Goal: Contribute content: Contribute content

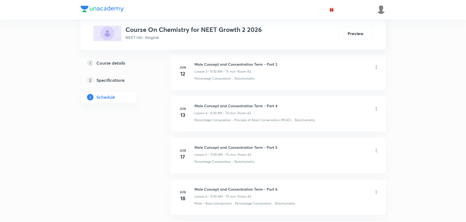
scroll to position [415, 0]
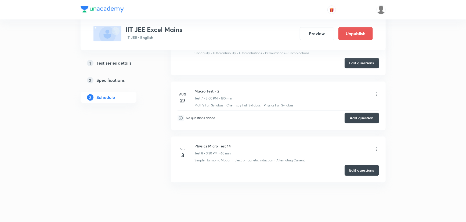
scroll to position [702, 0]
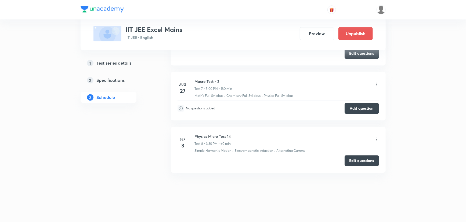
click at [216, 141] on p "Test 8 • 3:30 PM • 60 min" at bounding box center [213, 143] width 36 height 5
drag, startPoint x: 219, startPoint y: 143, endPoint x: 186, endPoint y: 141, distance: 33.0
click at [186, 141] on div "Sep 3 Physics Micro Test 14 Test 8 • 3:30 PM • 60 min Simple Harmonic Motion · …" at bounding box center [277, 144] width 201 height 20
drag, startPoint x: 211, startPoint y: 165, endPoint x: 199, endPoint y: 173, distance: 14.3
click at [210, 166] on li "Sep 3 Physics Micro Test 14 Test 8 • 3:30 PM • 60 min Simple Harmonic Motion · …" at bounding box center [278, 150] width 215 height 46
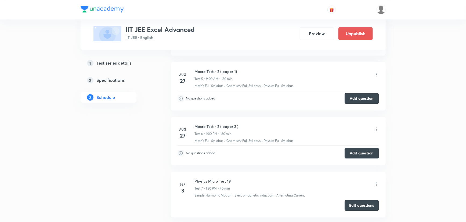
scroll to position [647, 0]
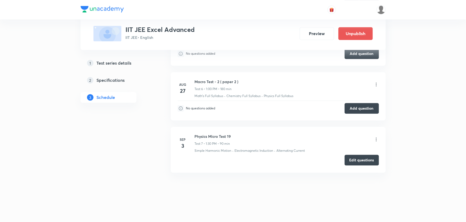
click at [356, 160] on button "Edit questions" at bounding box center [361, 160] width 34 height 11
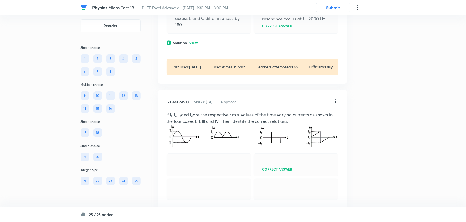
scroll to position [3026, 0]
click at [335, 103] on icon at bounding box center [335, 101] width 1 height 3
click at [305, 164] on li "Edit" at bounding box center [314, 165] width 45 height 10
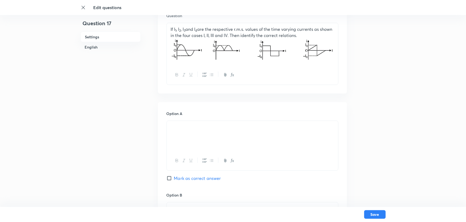
scroll to position [122, 0]
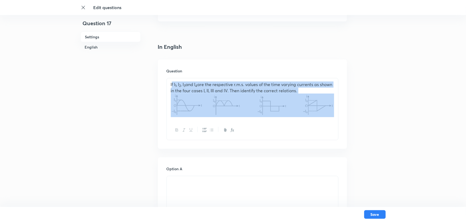
drag, startPoint x: 171, startPoint y: 85, endPoint x: 187, endPoint y: 119, distance: 37.7
click at [187, 119] on div "If I 1 , I 2 , I 3 and I 4 are the respective r.m.s. values of the time varying…" at bounding box center [252, 99] width 171 height 42
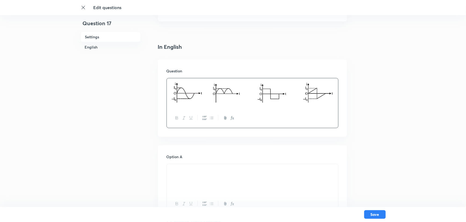
drag, startPoint x: 187, startPoint y: 93, endPoint x: 311, endPoint y: 79, distance: 125.0
click at [311, 79] on div at bounding box center [252, 93] width 171 height 30
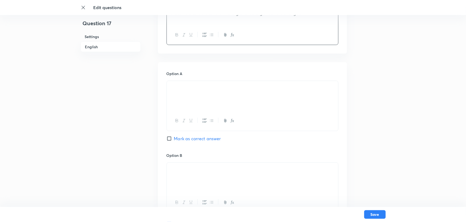
scroll to position [219, 0]
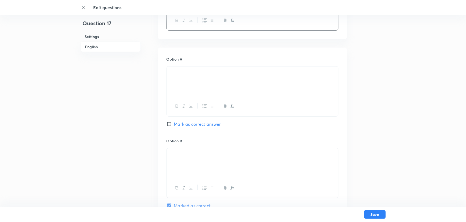
drag, startPoint x: 213, startPoint y: 76, endPoint x: 167, endPoint y: 77, distance: 45.9
click at [167, 77] on div at bounding box center [252, 82] width 171 height 30
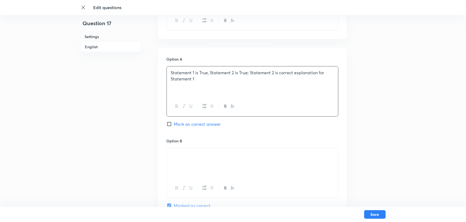
click at [173, 76] on p "Statement 1 is True, Statement 2 is True; Statement 2 is correct explanation fo…" at bounding box center [252, 76] width 163 height 12
click at [172, 72] on p "Statement 1 is True, Statement 2 is True; Statement 2 is correct explanation fo…" at bounding box center [252, 76] width 163 height 12
drag, startPoint x: 192, startPoint y: 162, endPoint x: 186, endPoint y: 162, distance: 6.7
click at [186, 162] on div at bounding box center [252, 163] width 171 height 30
drag, startPoint x: 179, startPoint y: 159, endPoint x: 208, endPoint y: 162, distance: 29.7
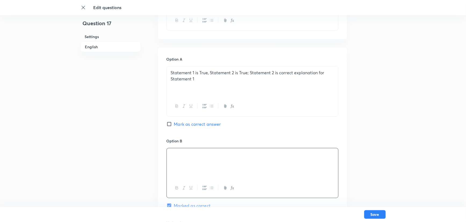
click at [208, 162] on div at bounding box center [252, 163] width 171 height 30
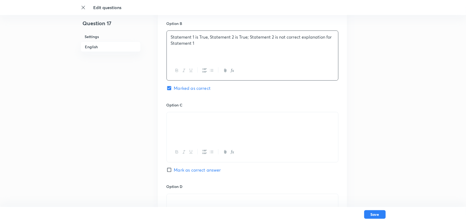
scroll to position [341, 0]
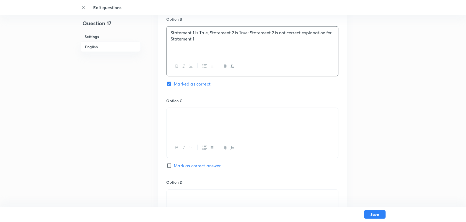
drag, startPoint x: 205, startPoint y: 111, endPoint x: 162, endPoint y: 116, distance: 43.7
click at [162, 116] on div "Option A Statement 1 is True, Statement 2 is True; Statement 2 is correct expla…" at bounding box center [252, 92] width 189 height 333
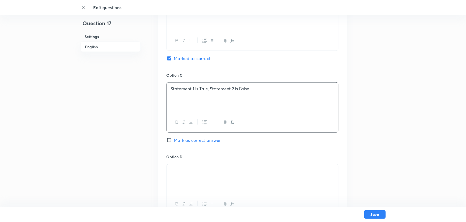
scroll to position [390, 0]
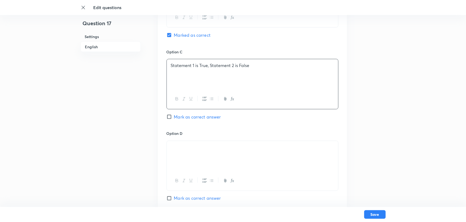
drag, startPoint x: 202, startPoint y: 151, endPoint x: 171, endPoint y: 151, distance: 30.1
click at [171, 149] on img at bounding box center [171, 149] width 0 height 0
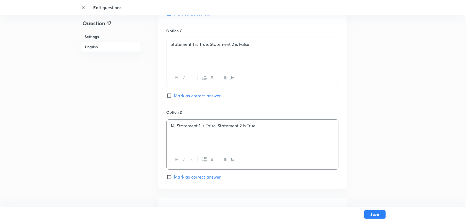
scroll to position [463, 0]
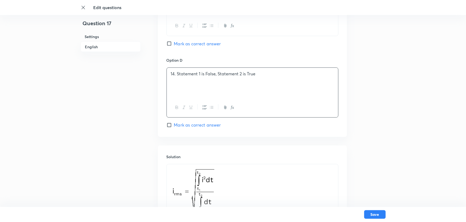
click at [177, 74] on p "14. Statement 1 is False, Statement 2 is True" at bounding box center [252, 74] width 163 height 6
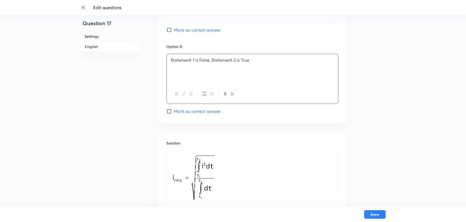
scroll to position [464, 0]
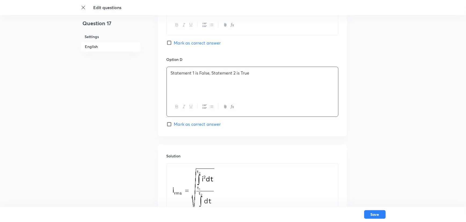
click at [170, 124] on input "Mark as correct answer" at bounding box center [170, 124] width 8 height 5
checkbox input "true"
checkbox input "false"
drag, startPoint x: 259, startPoint y: 79, endPoint x: 165, endPoint y: 77, distance: 94.5
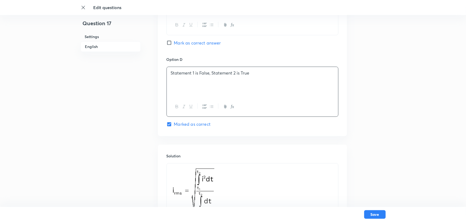
copy p "Statement 1 is False, Statement 2 is True"
drag, startPoint x: 239, startPoint y: 74, endPoint x: 163, endPoint y: 80, distance: 76.2
copy p "Statement 1 is False, Statement 2 is True"
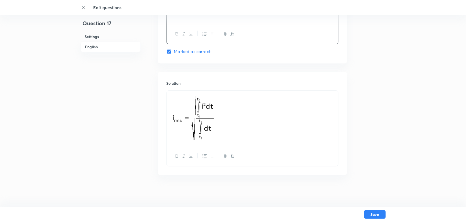
drag, startPoint x: 197, startPoint y: 105, endPoint x: 175, endPoint y: 102, distance: 22.2
click at [175, 102] on p at bounding box center [252, 118] width 163 height 49
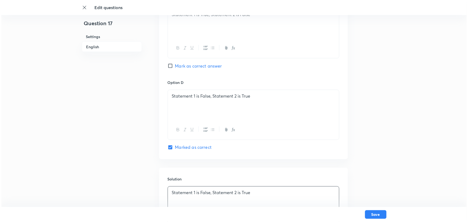
scroll to position [512, 0]
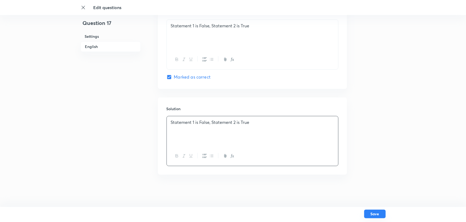
click at [374, 217] on button "Save" at bounding box center [374, 214] width 21 height 9
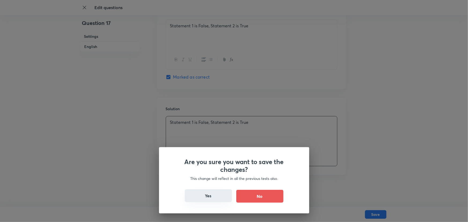
click at [219, 198] on button "Yes" at bounding box center [208, 195] width 47 height 13
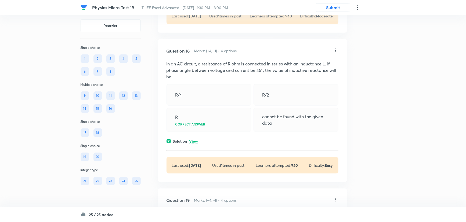
scroll to position [3244, 0]
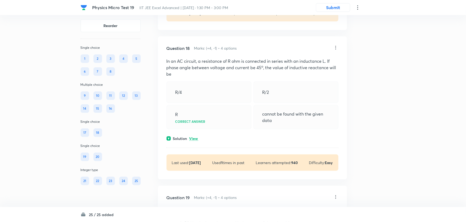
click at [335, 50] on icon at bounding box center [335, 47] width 5 height 5
click at [313, 109] on li "Edit" at bounding box center [314, 111] width 45 height 10
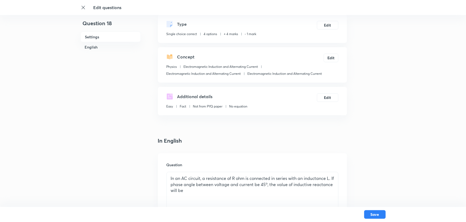
scroll to position [122, 0]
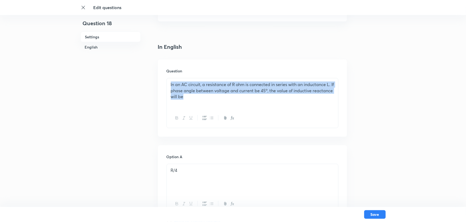
drag, startPoint x: 215, startPoint y: 97, endPoint x: 158, endPoint y: 80, distance: 59.6
click at [158, 80] on div "Question In an AC circuit, a resistance of R ohm is connected in series with an…" at bounding box center [252, 98] width 189 height 77
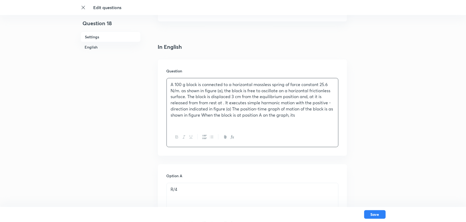
click at [283, 176] on h6 "Option A" at bounding box center [252, 176] width 172 height 6
click at [265, 108] on p "A 100 g block is connected to a horizontal massless spring of force constant 25…" at bounding box center [252, 100] width 163 height 36
click at [314, 98] on p "A 100 g block is connected to a horizontal massless spring of force constant 25…" at bounding box center [252, 100] width 163 height 36
click at [187, 104] on p "A 100 g block is connected to a horizontal massless spring of force constant 25…" at bounding box center [252, 100] width 163 height 36
click at [221, 105] on p "A 100 g block is connected to a horizontal massless spring of force constant 25…" at bounding box center [252, 100] width 163 height 36
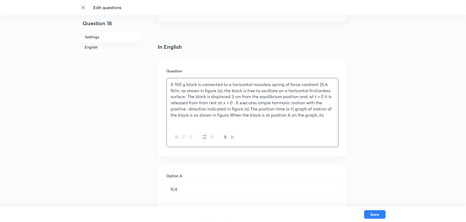
click at [233, 103] on p "A 100 g block is connected to a horizontal massless spring of force constant 25…" at bounding box center [252, 100] width 163 height 36
click at [231, 115] on p "A 100 g block is connected to a horizontal massless spring of force constant 25…" at bounding box center [252, 100] width 163 height 36
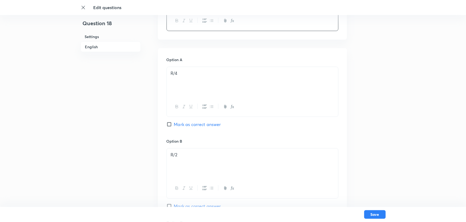
scroll to position [317, 0]
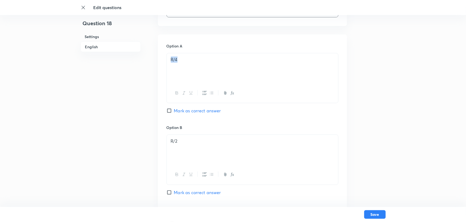
drag, startPoint x: 196, startPoint y: 61, endPoint x: 167, endPoint y: 64, distance: 28.7
click at [167, 64] on div "R/4" at bounding box center [252, 68] width 171 height 30
drag, startPoint x: 187, startPoint y: 140, endPoint x: 150, endPoint y: 143, distance: 36.9
click at [150, 143] on div "Question 18 Settings English Settings Type Single choice correct 4 options + 4 …" at bounding box center [232, 93] width 305 height 769
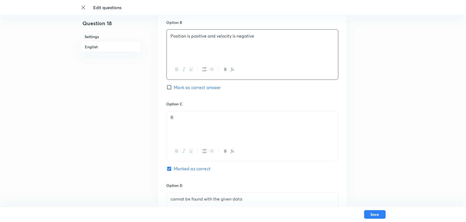
scroll to position [439, 0]
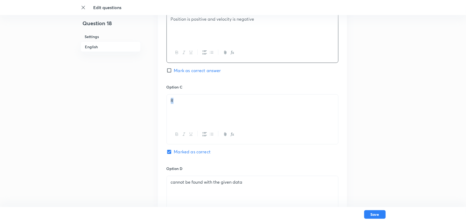
drag, startPoint x: 208, startPoint y: 103, endPoint x: 155, endPoint y: 103, distance: 53.1
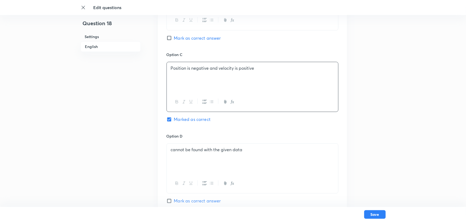
scroll to position [512, 0]
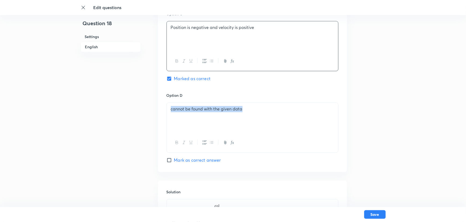
drag, startPoint x: 246, startPoint y: 111, endPoint x: 139, endPoint y: 107, distance: 106.9
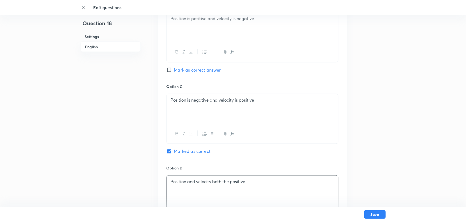
scroll to position [439, 0]
click at [169, 70] on input "Mark as correct answer" at bounding box center [170, 70] width 8 height 5
checkbox input "true"
checkbox input "false"
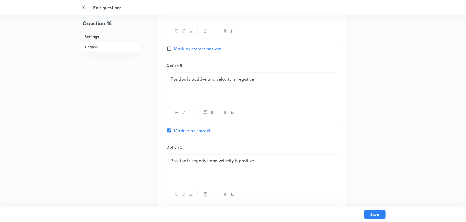
scroll to position [366, 0]
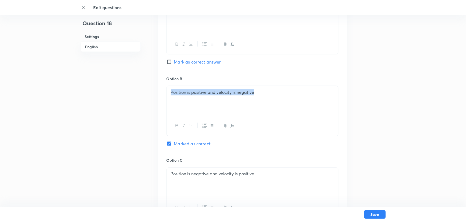
drag, startPoint x: 274, startPoint y: 91, endPoint x: 163, endPoint y: 90, distance: 111.1
click at [163, 90] on div "Option A Position and velocity both are negative Mark as correct answer Option …" at bounding box center [252, 152] width 189 height 333
copy p "Position is positive and velocity is negative"
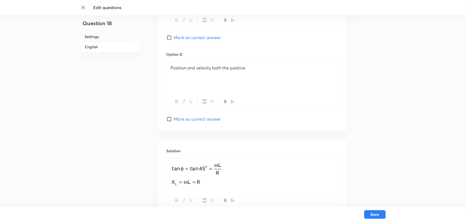
scroll to position [598, 0]
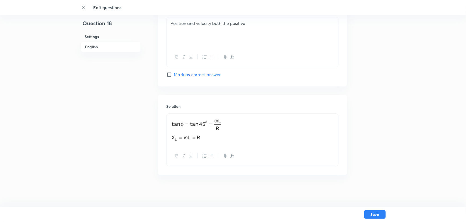
drag, startPoint x: 197, startPoint y: 142, endPoint x: 203, endPoint y: 143, distance: 6.0
click at [203, 143] on div at bounding box center [252, 130] width 171 height 32
click at [208, 132] on img at bounding box center [197, 129] width 52 height 24
drag, startPoint x: 213, startPoint y: 141, endPoint x: 192, endPoint y: 137, distance: 21.6
click at [192, 137] on img at bounding box center [197, 129] width 52 height 24
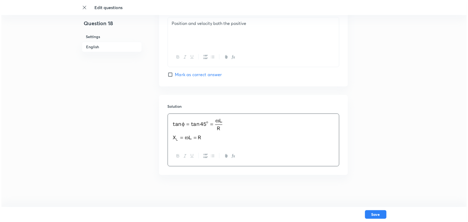
scroll to position [596, 0]
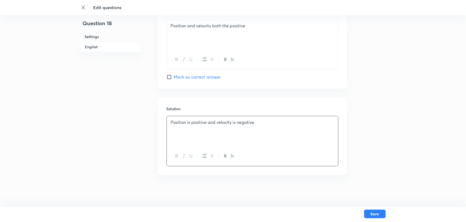
click at [377, 212] on button "Save" at bounding box center [374, 214] width 21 height 9
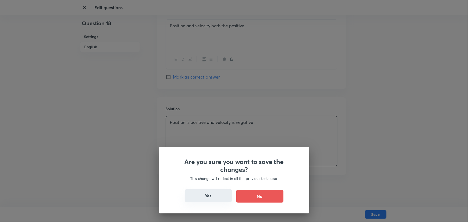
click at [207, 191] on button "Yes" at bounding box center [208, 195] width 47 height 13
click at [208, 193] on button "Yes" at bounding box center [208, 195] width 47 height 13
checkbox input "false"
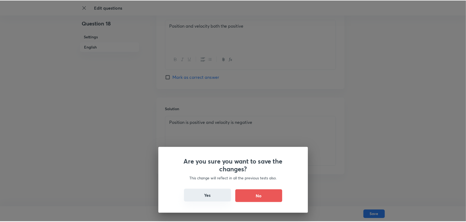
scroll to position [0, 0]
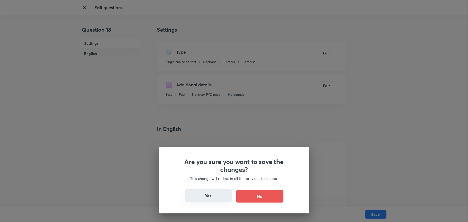
click at [220, 199] on button "Yes" at bounding box center [208, 195] width 47 height 13
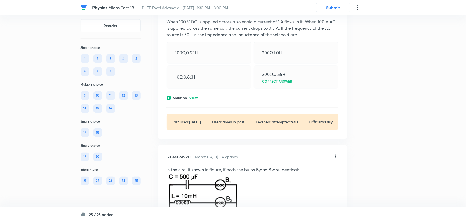
scroll to position [3551, 0]
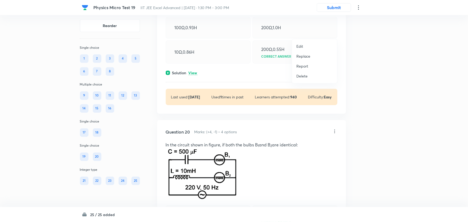
click at [302, 44] on p "Edit" at bounding box center [299, 46] width 7 height 6
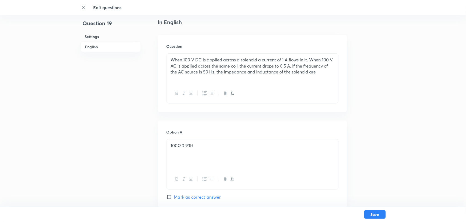
scroll to position [146, 0]
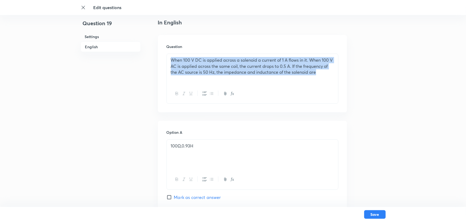
drag, startPoint x: 324, startPoint y: 72, endPoint x: 150, endPoint y: 34, distance: 178.6
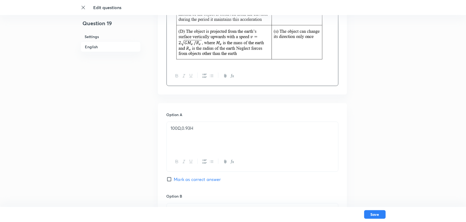
scroll to position [317, 0]
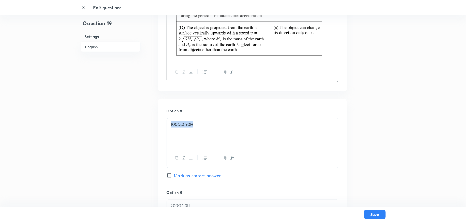
drag, startPoint x: 197, startPoint y: 132, endPoint x: 155, endPoint y: 132, distance: 42.1
click at [155, 132] on div "Question 19 Settings English Settings Type Single choice correct 4 options + 4 …" at bounding box center [232, 159] width 305 height 901
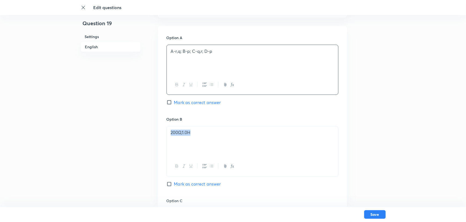
drag, startPoint x: 201, startPoint y: 137, endPoint x: 155, endPoint y: 137, distance: 45.9
click at [155, 137] on div "Question 19 Settings English Settings Type Single choice correct 4 options + 4 …" at bounding box center [232, 86] width 305 height 901
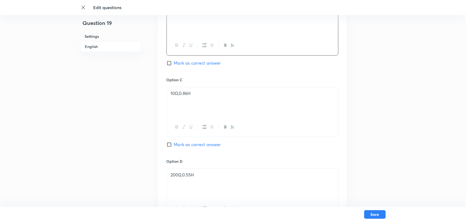
scroll to position [512, 0]
drag, startPoint x: 193, startPoint y: 93, endPoint x: 137, endPoint y: 96, distance: 56.4
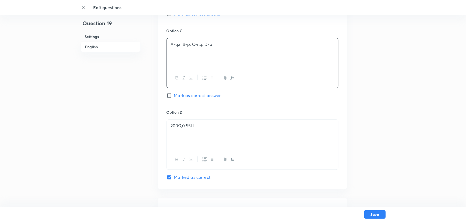
scroll to position [561, 0]
drag, startPoint x: 201, startPoint y: 133, endPoint x: 128, endPoint y: 133, distance: 73.3
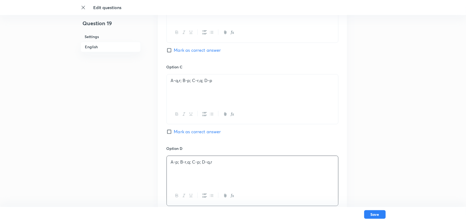
scroll to position [512, 0]
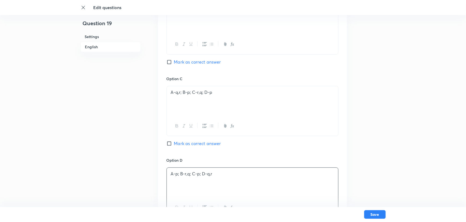
click at [171, 63] on input "Mark as correct answer" at bounding box center [170, 62] width 8 height 5
checkbox input "true"
checkbox input "false"
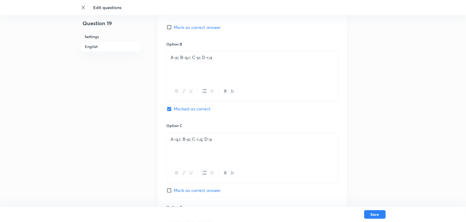
scroll to position [463, 0]
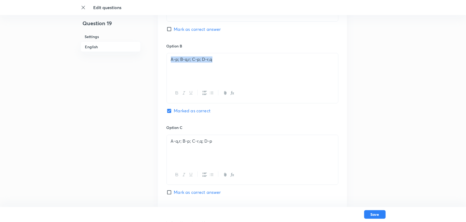
drag, startPoint x: 218, startPoint y: 61, endPoint x: 153, endPoint y: 59, distance: 65.5
click at [153, 59] on div "Question 19 Settings English Settings Type Single choice correct 4 options + 4 …" at bounding box center [232, 12] width 305 height 901
copy p "A-p; B-q,r; C-p; D-r,q"
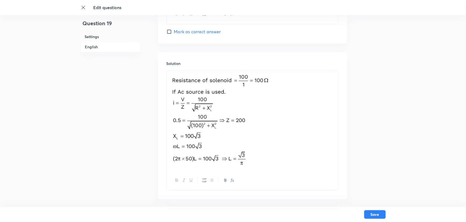
scroll to position [707, 0]
drag, startPoint x: 261, startPoint y: 161, endPoint x: 184, endPoint y: 98, distance: 99.7
click at [184, 98] on img at bounding box center [221, 119] width 100 height 92
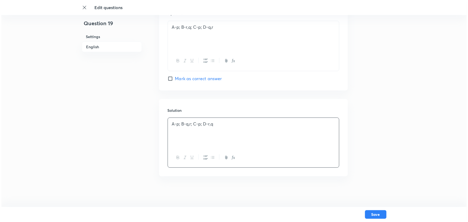
scroll to position [661, 0]
click at [372, 212] on button "Save" at bounding box center [374, 214] width 21 height 9
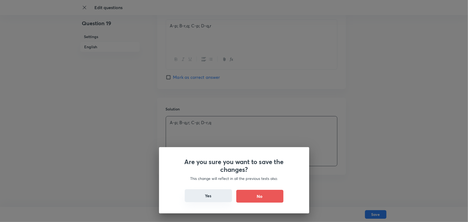
click at [198, 200] on button "Yes" at bounding box center [208, 195] width 47 height 13
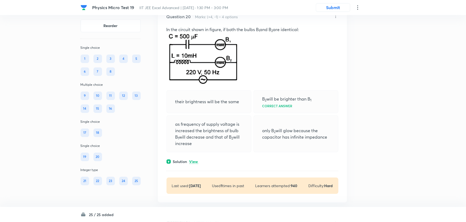
scroll to position [3830, 0]
click at [333, 18] on icon at bounding box center [335, 15] width 5 height 5
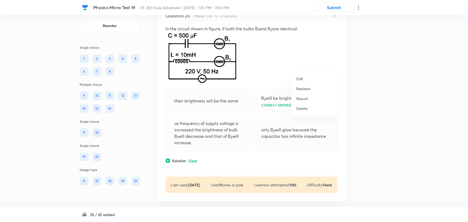
click at [315, 78] on li "Edit" at bounding box center [314, 79] width 45 height 10
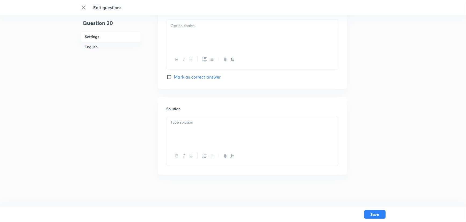
checkbox input "true"
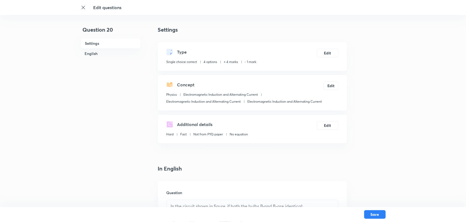
scroll to position [122, 0]
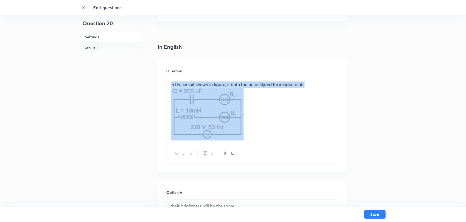
drag, startPoint x: 216, startPoint y: 118, endPoint x: 165, endPoint y: 70, distance: 69.7
click at [165, 70] on div "Question In the circuit shown in figure, if both the bulbs B 1 and B 2 are iden…" at bounding box center [252, 116] width 189 height 113
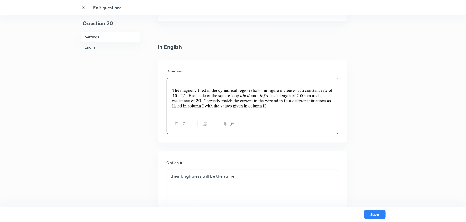
click at [173, 85] on p at bounding box center [252, 97] width 163 height 30
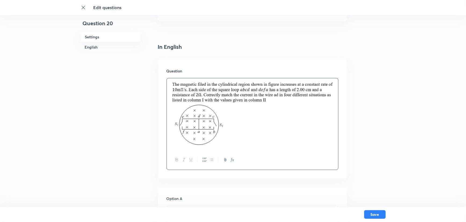
click at [199, 125] on img at bounding box center [202, 125] width 62 height 41
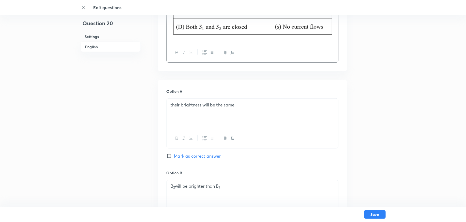
scroll to position [366, 0]
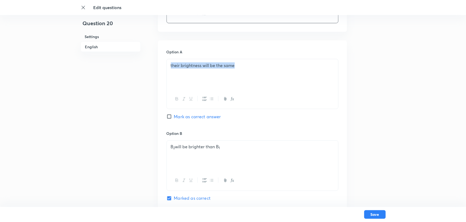
drag, startPoint x: 232, startPoint y: 73, endPoint x: 168, endPoint y: 71, distance: 64.2
click at [168, 71] on div "their brightness will be the same" at bounding box center [252, 74] width 171 height 30
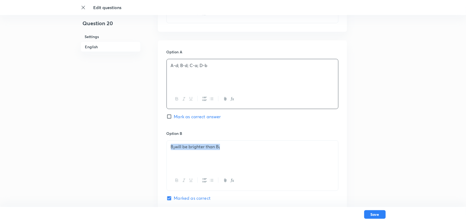
drag, startPoint x: 226, startPoint y: 158, endPoint x: 156, endPoint y: 155, distance: 70.6
click at [156, 155] on div "Question 20 Settings English Settings Type Single choice correct 4 options + 4 …" at bounding box center [232, 110] width 305 height 900
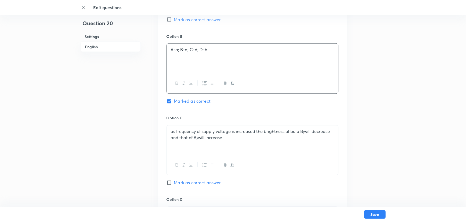
scroll to position [463, 0]
drag, startPoint x: 210, startPoint y: 137, endPoint x: 161, endPoint y: 128, distance: 49.8
click at [161, 129] on div "Option A A-d; B-d; C-a; D-b Mark as correct answer Option B A-a; B-d; C-d; D-b …" at bounding box center [252, 109] width 189 height 333
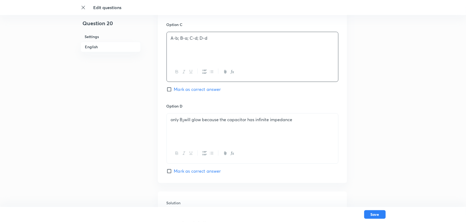
scroll to position [585, 0]
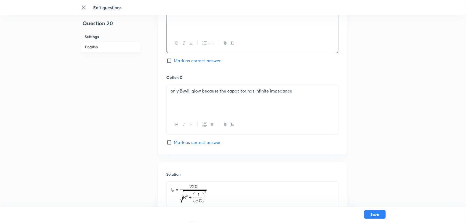
drag, startPoint x: 299, startPoint y: 91, endPoint x: 166, endPoint y: 96, distance: 134.0
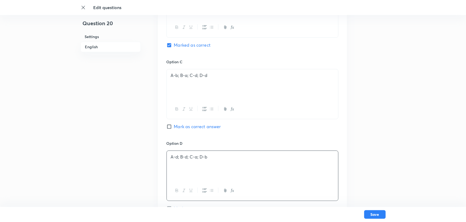
scroll to position [512, 0]
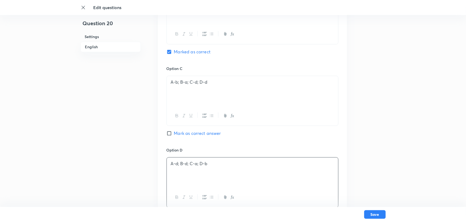
click at [167, 134] on input "Mark as correct answer" at bounding box center [170, 133] width 8 height 5
checkbox input "true"
checkbox input "false"
drag, startPoint x: 225, startPoint y: 82, endPoint x: 166, endPoint y: 79, distance: 58.8
click at [167, 79] on div "A-b; B-a; C-d; D-d" at bounding box center [252, 91] width 171 height 30
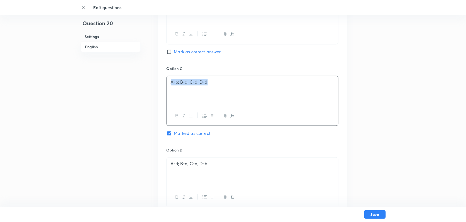
copy p "A-b; B-a; C-d; D-d"
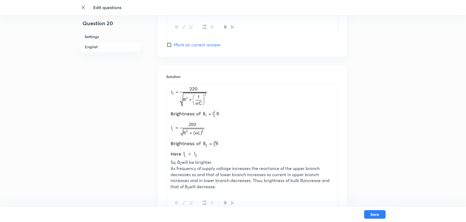
scroll to position [730, 0]
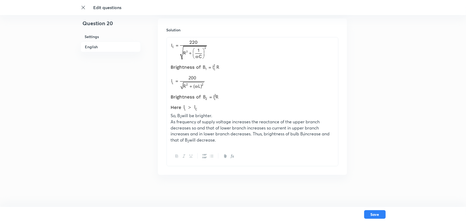
drag, startPoint x: 223, startPoint y: 144, endPoint x: 165, endPoint y: 55, distance: 105.9
click at [165, 55] on div "Solution So, B 2 will be brighter. As frequency of supply voltage increases the…" at bounding box center [252, 97] width 189 height 157
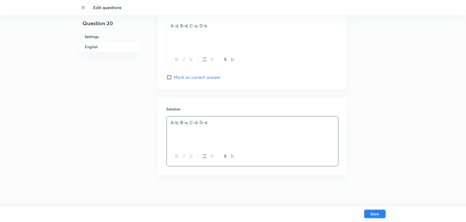
click at [378, 215] on button "Save" at bounding box center [374, 214] width 21 height 9
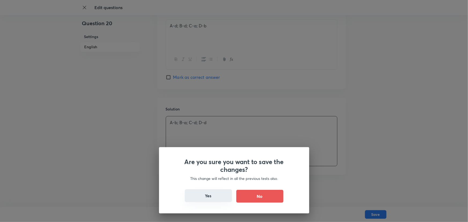
click at [202, 195] on button "Yes" at bounding box center [208, 195] width 47 height 13
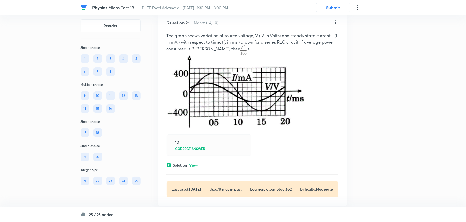
scroll to position [4122, 0]
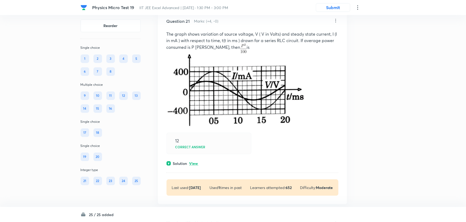
click at [335, 23] on icon at bounding box center [335, 20] width 5 height 5
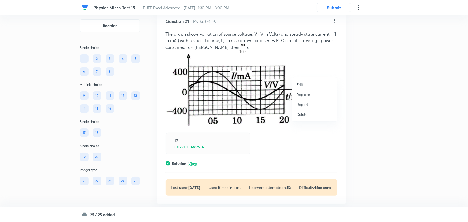
click at [324, 85] on li "Edit" at bounding box center [314, 85] width 45 height 10
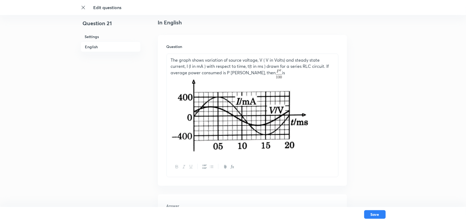
click at [284, 143] on img at bounding box center [240, 116] width 138 height 74
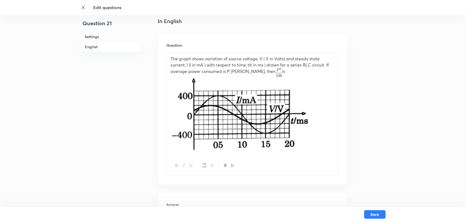
click at [262, 119] on img at bounding box center [240, 114] width 138 height 74
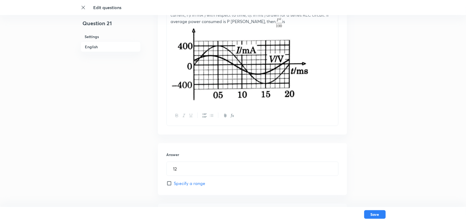
scroll to position [196, 0]
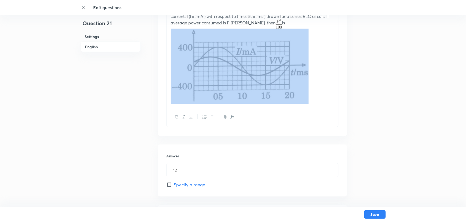
drag, startPoint x: 288, startPoint y: 108, endPoint x: 156, endPoint y: 54, distance: 142.9
click at [156, 54] on div "Question 21 Settings English Settings Type Integer + 4 marks - 0 marks Edit Con…" at bounding box center [232, 74] width 305 height 489
drag, startPoint x: 275, startPoint y: 77, endPoint x: 241, endPoint y: 72, distance: 34.0
click at [241, 72] on img at bounding box center [240, 66] width 138 height 74
click at [243, 72] on img at bounding box center [240, 66] width 138 height 74
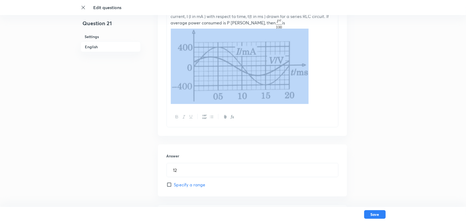
click at [243, 72] on img at bounding box center [240, 66] width 138 height 74
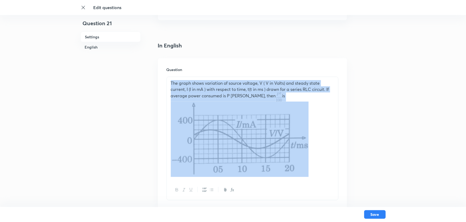
drag, startPoint x: 169, startPoint y: 85, endPoint x: 204, endPoint y: 177, distance: 98.7
click at [204, 177] on div "The graph shows variation of source voltage, V ( V in Volts) and steady state c…" at bounding box center [252, 128] width 171 height 103
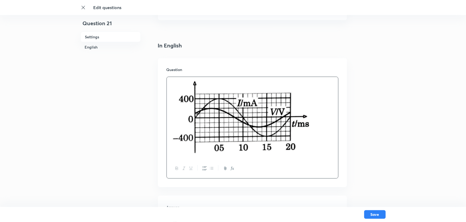
click at [206, 132] on img at bounding box center [241, 117] width 138 height 74
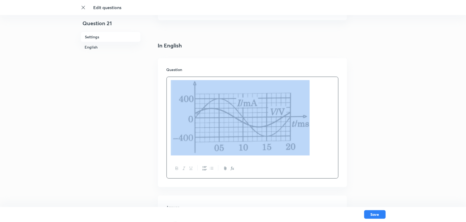
drag, startPoint x: 206, startPoint y: 140, endPoint x: 179, endPoint y: 117, distance: 35.5
click at [179, 117] on img at bounding box center [241, 117] width 138 height 74
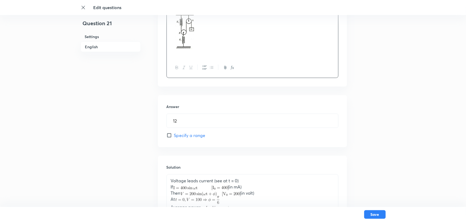
scroll to position [221, 0]
click at [180, 121] on input "12" at bounding box center [252, 121] width 171 height 14
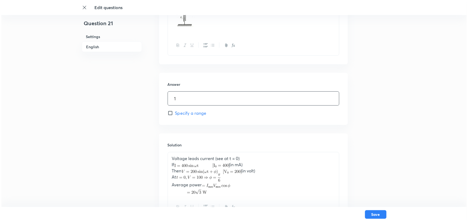
scroll to position [269, 0]
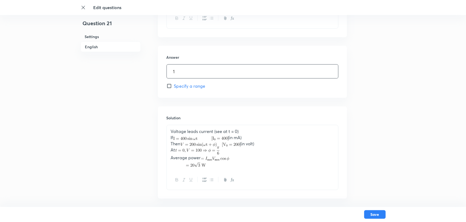
type input "1"
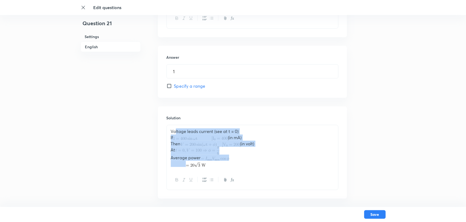
drag, startPoint x: 226, startPoint y: 168, endPoint x: 174, endPoint y: 128, distance: 65.0
click at [174, 128] on div "Voltage leads current (see at t = 0) If (in mA) Then (in volt) At Average power" at bounding box center [252, 147] width 171 height 45
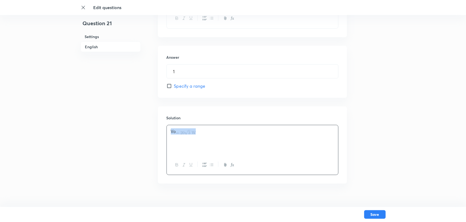
drag, startPoint x: 206, startPoint y: 129, endPoint x: 143, endPoint y: 136, distance: 63.2
click at [377, 215] on button "Save" at bounding box center [374, 214] width 21 height 9
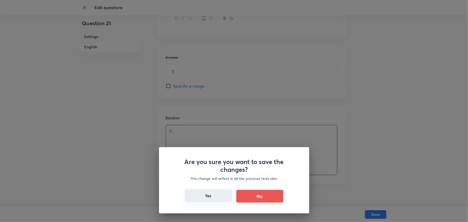
click at [193, 196] on button "Yes" at bounding box center [208, 195] width 47 height 13
click at [198, 195] on button "Yes" at bounding box center [208, 195] width 47 height 13
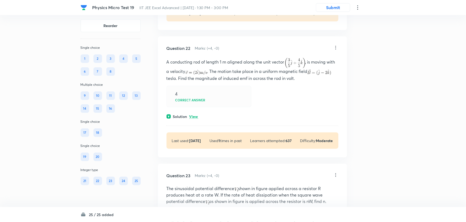
scroll to position [4317, 0]
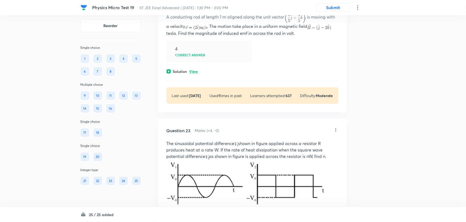
click at [334, 5] on icon at bounding box center [335, 2] width 5 height 5
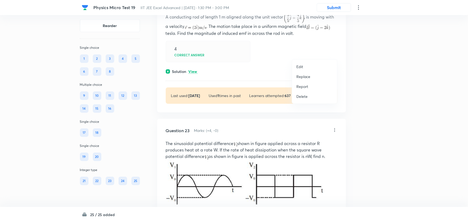
click at [318, 67] on li "Edit" at bounding box center [314, 67] width 45 height 10
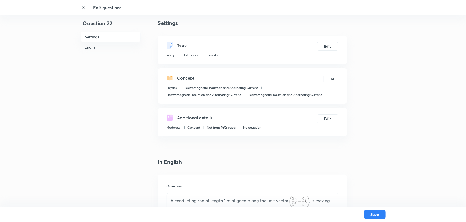
scroll to position [97, 0]
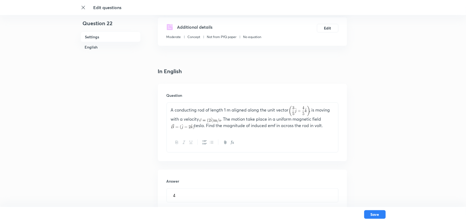
drag, startPoint x: 169, startPoint y: 110, endPoint x: 327, endPoint y: 130, distance: 159.5
click at [327, 130] on div "A conducting rod of length 1 m aligned along the unit vector , is moving with a…" at bounding box center [252, 118] width 171 height 30
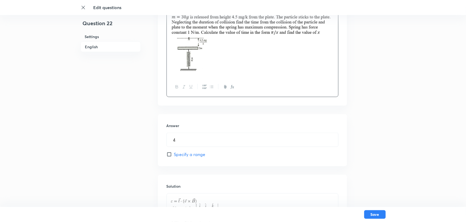
scroll to position [195, 0]
click at [182, 142] on input "4" at bounding box center [252, 140] width 171 height 14
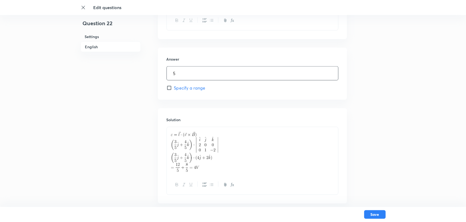
scroll to position [290, 0]
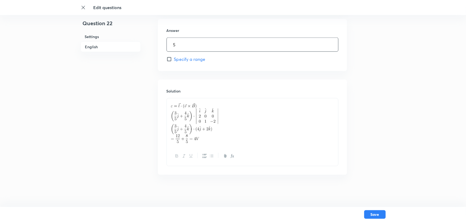
type input "5"
drag, startPoint x: 172, startPoint y: 106, endPoint x: 199, endPoint y: 143, distance: 45.5
click at [199, 144] on div at bounding box center [252, 122] width 171 height 48
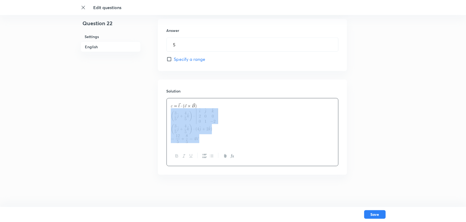
drag, startPoint x: 201, startPoint y: 141, endPoint x: 163, endPoint y: 103, distance: 53.9
click at [165, 108] on div "Solution" at bounding box center [252, 127] width 189 height 95
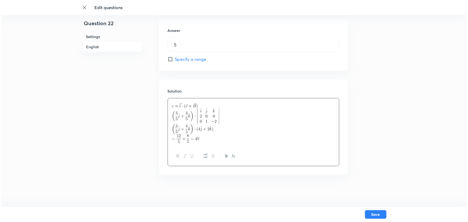
scroll to position [272, 0]
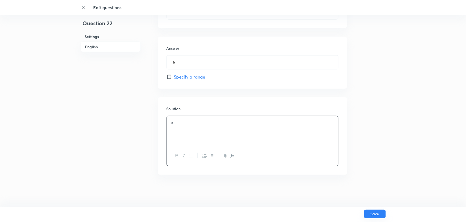
click at [368, 216] on button "Save" at bounding box center [374, 214] width 21 height 9
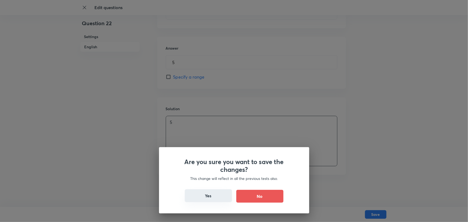
click at [212, 195] on button "Yes" at bounding box center [208, 195] width 47 height 13
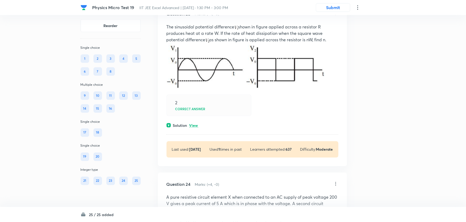
scroll to position [4488, 0]
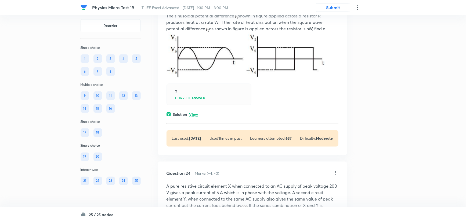
click at [335, 5] on icon at bounding box center [335, 2] width 5 height 5
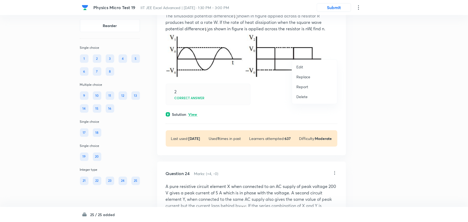
click at [320, 66] on li "Edit" at bounding box center [314, 67] width 45 height 10
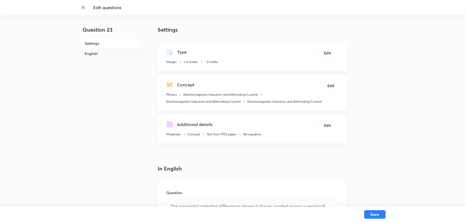
scroll to position [73, 0]
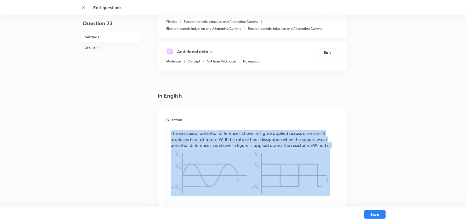
drag, startPoint x: 170, startPoint y: 132, endPoint x: 213, endPoint y: 202, distance: 82.7
click at [213, 202] on div "The sinusoidal potential difference shown in figure applied across a resistor R…" at bounding box center [252, 173] width 172 height 92
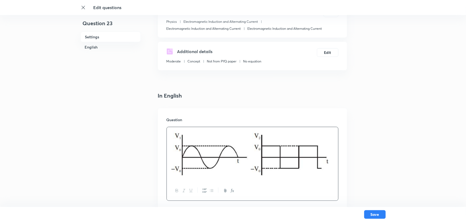
click at [222, 158] on img at bounding box center [250, 153] width 159 height 46
drag, startPoint x: 211, startPoint y: 157, endPoint x: 240, endPoint y: 160, distance: 28.6
click at [240, 160] on img at bounding box center [250, 153] width 159 height 46
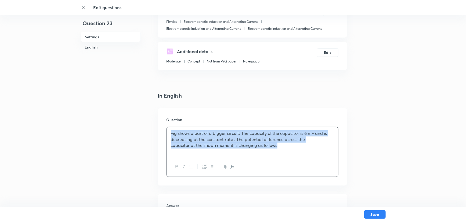
drag, startPoint x: 277, startPoint y: 148, endPoint x: 165, endPoint y: 132, distance: 113.0
click at [165, 132] on div "Question Fig shows a part of a bigger circuit. The capacity of the capacitor is…" at bounding box center [252, 146] width 189 height 77
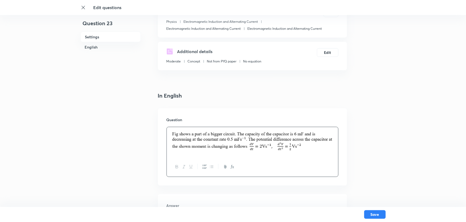
drag, startPoint x: 328, startPoint y: 147, endPoint x: 263, endPoint y: 150, distance: 65.0
click at [263, 150] on img at bounding box center [252, 140] width 163 height 21
click at [261, 146] on img at bounding box center [252, 140] width 163 height 21
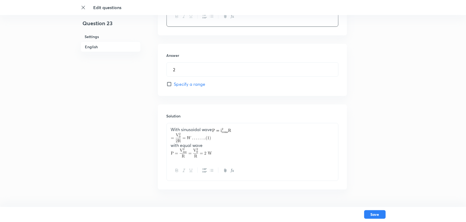
scroll to position [278, 0]
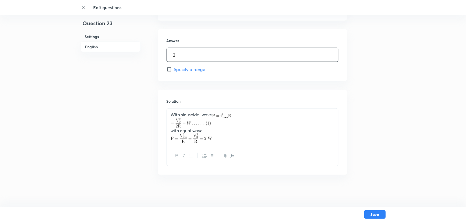
click at [187, 56] on input "2" at bounding box center [252, 55] width 171 height 14
type input "4"
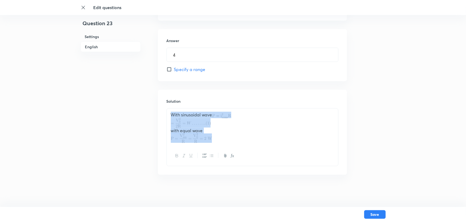
drag, startPoint x: 223, startPoint y: 138, endPoint x: 170, endPoint y: 110, distance: 59.6
click at [170, 110] on div "With sinusoidal wave with equal wave" at bounding box center [252, 128] width 171 height 38
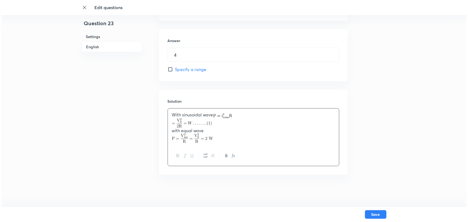
scroll to position [271, 0]
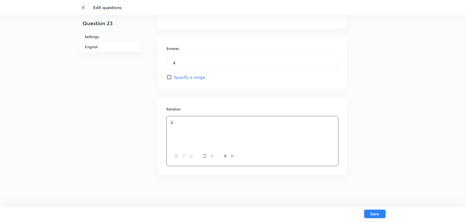
click at [378, 214] on button "Save" at bounding box center [374, 214] width 21 height 9
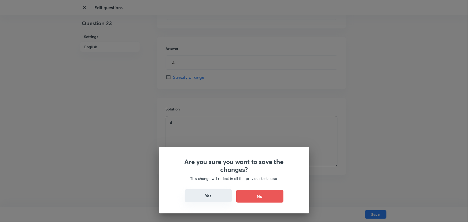
click at [196, 198] on button "Yes" at bounding box center [208, 195] width 47 height 13
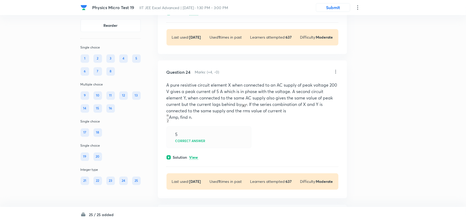
scroll to position [4586, 0]
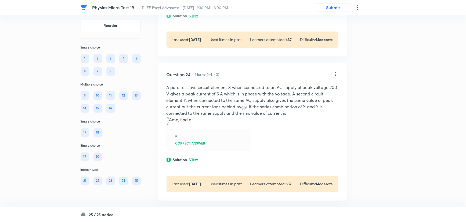
click at [335, 77] on icon at bounding box center [335, 74] width 5 height 5
click at [309, 136] on li "Edit" at bounding box center [314, 139] width 45 height 10
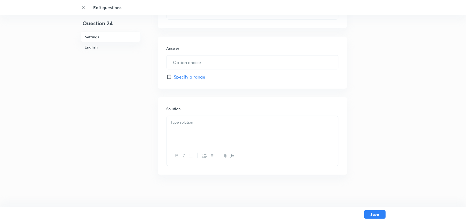
type input "5"
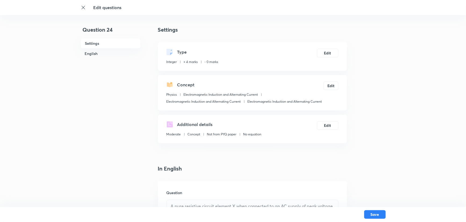
scroll to position [73, 0]
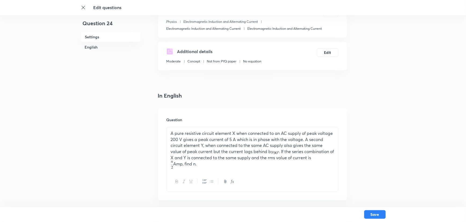
drag, startPoint x: 204, startPoint y: 175, endPoint x: 201, endPoint y: 172, distance: 4.0
click at [201, 172] on div at bounding box center [252, 182] width 171 height 20
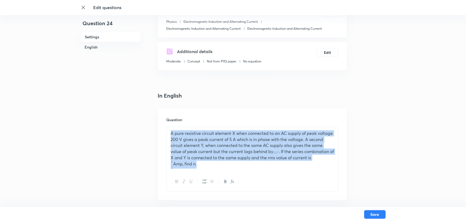
drag, startPoint x: 202, startPoint y: 168, endPoint x: 166, endPoint y: 124, distance: 57.2
click at [166, 124] on div "Question A pure resistive circuit element X when connected to an AC supply of p…" at bounding box center [252, 154] width 189 height 92
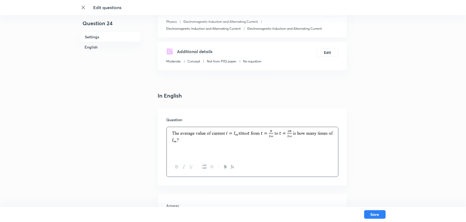
drag, startPoint x: 171, startPoint y: 135, endPoint x: 184, endPoint y: 148, distance: 17.6
click at [184, 148] on div at bounding box center [252, 142] width 171 height 30
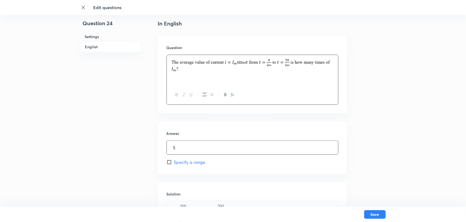
scroll to position [195, 0]
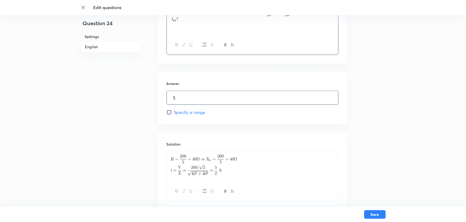
drag, startPoint x: 191, startPoint y: 102, endPoint x: 178, endPoint y: 103, distance: 12.1
click at [179, 104] on input "5" at bounding box center [252, 98] width 171 height 14
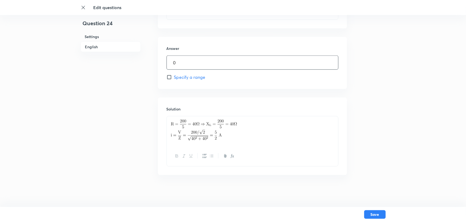
type input "0"
drag, startPoint x: 227, startPoint y: 134, endPoint x: 175, endPoint y: 126, distance: 52.4
click at [175, 126] on img at bounding box center [204, 130] width 66 height 21
click at [377, 211] on button "Save" at bounding box center [374, 214] width 21 height 9
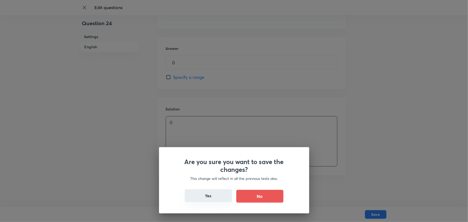
click at [218, 190] on button "Yes" at bounding box center [208, 195] width 47 height 13
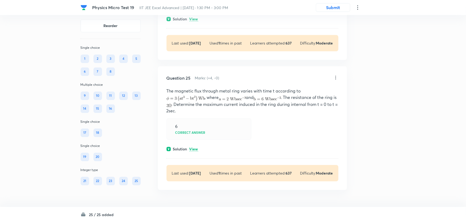
scroll to position [4754, 0]
click at [335, 78] on icon at bounding box center [335, 77] width 5 height 5
click at [312, 93] on li "Edit" at bounding box center [314, 92] width 45 height 10
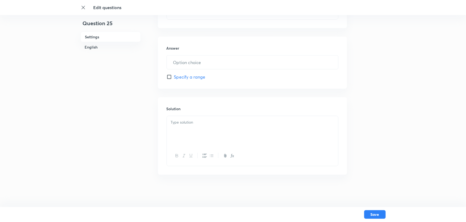
type input "6"
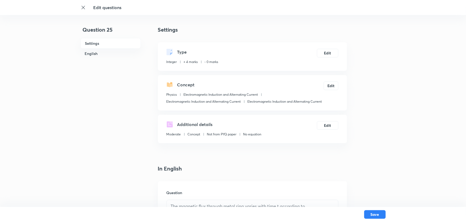
scroll to position [97, 0]
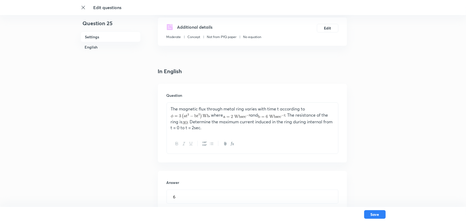
drag, startPoint x: 239, startPoint y: 127, endPoint x: 152, endPoint y: 107, distance: 89.0
click at [152, 107] on div "Question 25 Settings English Settings Type Integer + 4 marks - 0 marks Edit Con…" at bounding box center [232, 143] width 305 height 431
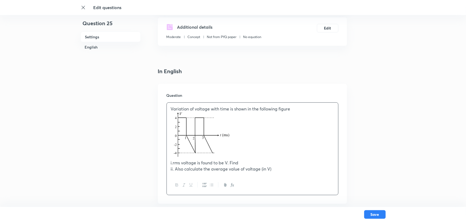
click at [224, 164] on p "i.rms voltage is found to be V. Find" at bounding box center [252, 163] width 163 height 6
click at [250, 172] on p "i.rms voltage is found to be V. Find" at bounding box center [252, 167] width 163 height 14
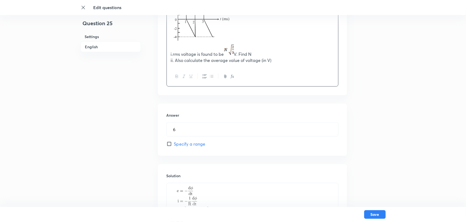
scroll to position [219, 0]
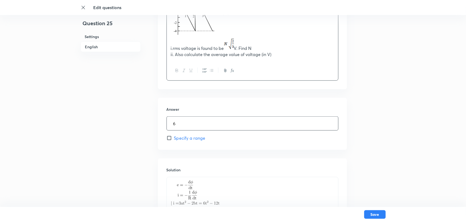
click at [185, 122] on input "6" at bounding box center [252, 124] width 171 height 14
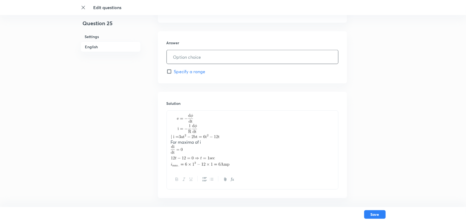
scroll to position [292, 0]
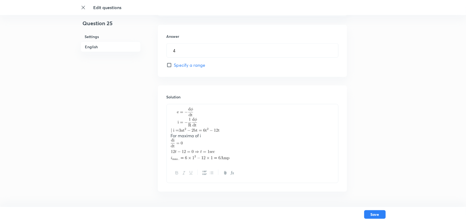
drag, startPoint x: 233, startPoint y: 165, endPoint x: 206, endPoint y: 164, distance: 27.4
click at [206, 164] on div at bounding box center [252, 173] width 171 height 20
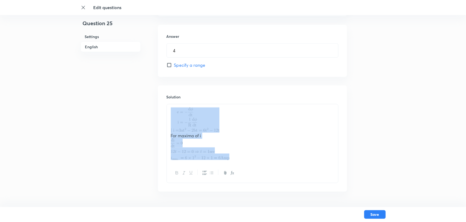
drag, startPoint x: 234, startPoint y: 161, endPoint x: 171, endPoint y: 115, distance: 78.4
click at [171, 115] on div "For maxima of i" at bounding box center [252, 133] width 171 height 59
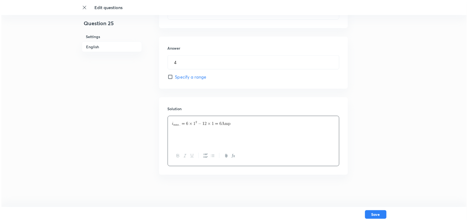
scroll to position [281, 0]
click at [192, 65] on input "4" at bounding box center [252, 63] width 171 height 14
type input "4"
drag, startPoint x: 231, startPoint y: 120, endPoint x: 156, endPoint y: 124, distance: 75.3
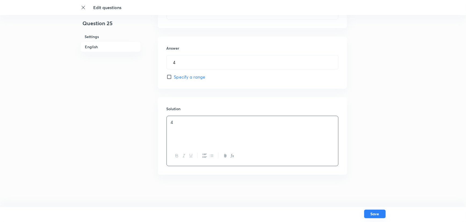
click at [375, 213] on button "Save" at bounding box center [374, 214] width 21 height 9
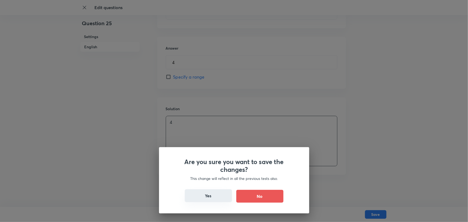
click at [190, 195] on button "Yes" at bounding box center [208, 195] width 47 height 13
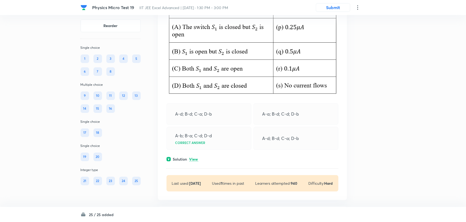
scroll to position [3998, 0]
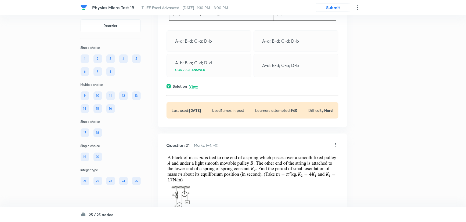
click at [83, 96] on div "9" at bounding box center [84, 95] width 9 height 9
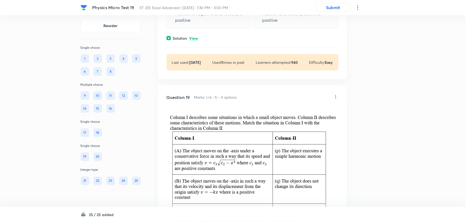
scroll to position [3559, 0]
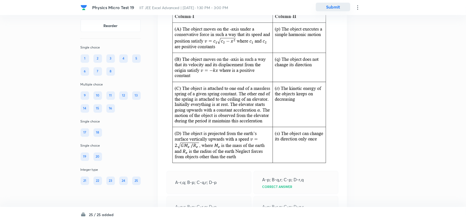
click at [330, 5] on button "Submit" at bounding box center [333, 7] width 34 height 9
click at [336, 8] on button "Submit" at bounding box center [333, 7] width 34 height 9
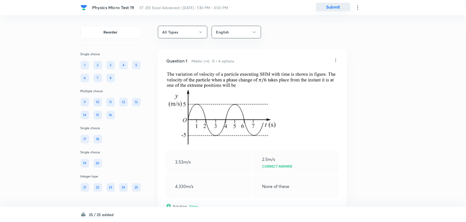
click at [336, 8] on button "Submit" at bounding box center [333, 7] width 34 height 9
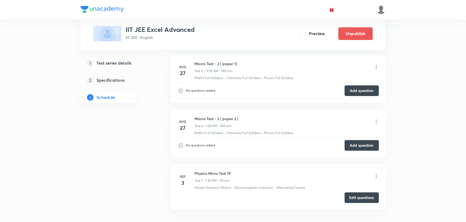
scroll to position [647, 0]
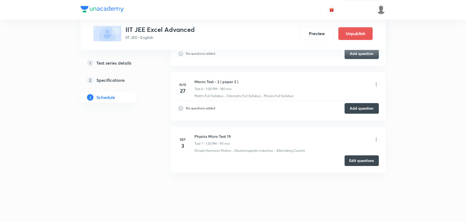
click at [372, 138] on div "Physics Micro Test 19 Test 7 • 1:30 PM • 90 min" at bounding box center [287, 140] width 184 height 13
click at [377, 137] on icon at bounding box center [375, 139] width 5 height 5
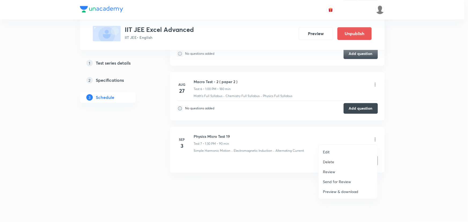
click at [333, 172] on p "Review" at bounding box center [329, 172] width 12 height 6
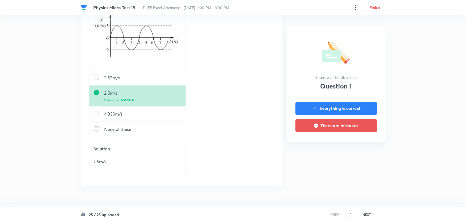
scroll to position [439, 0]
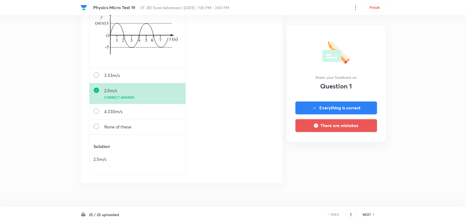
click at [333, 106] on button "Everything is correct" at bounding box center [336, 108] width 82 height 13
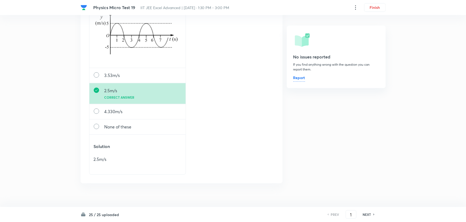
click at [368, 212] on h6 "NEXT" at bounding box center [367, 214] width 8 height 5
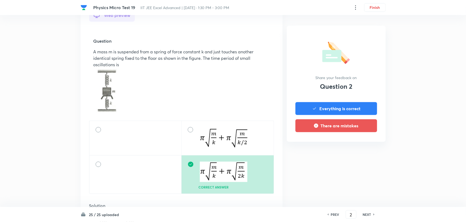
scroll to position [171, 0]
click at [329, 110] on button "Everything is correct" at bounding box center [336, 108] width 82 height 13
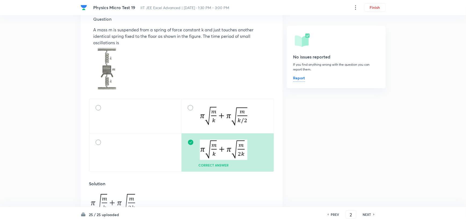
scroll to position [219, 0]
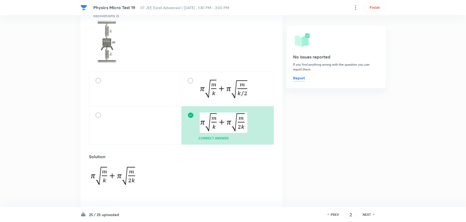
click at [365, 214] on h6 "NEXT" at bounding box center [367, 214] width 8 height 5
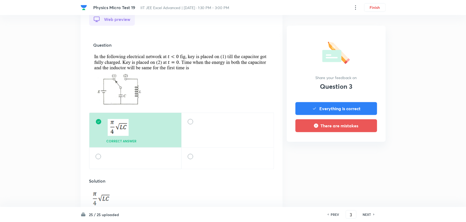
scroll to position [195, 0]
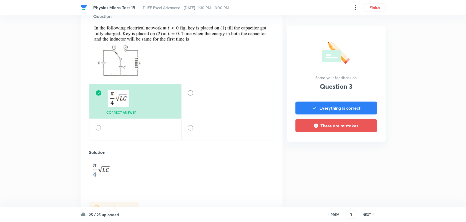
click at [349, 106] on button "Everything is correct" at bounding box center [336, 108] width 82 height 13
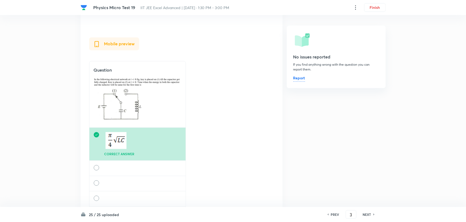
scroll to position [366, 0]
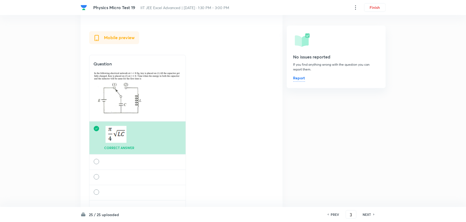
click at [367, 215] on h6 "NEXT" at bounding box center [367, 214] width 8 height 5
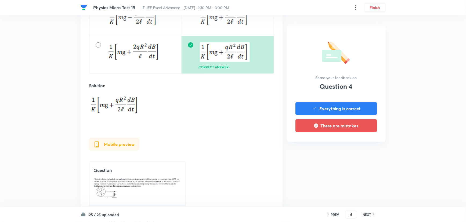
scroll to position [390, 0]
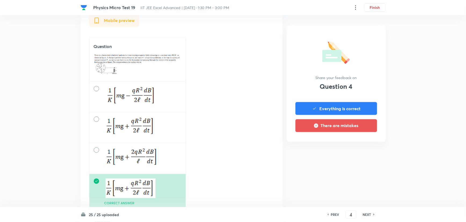
click at [365, 215] on h6 "NEXT" at bounding box center [367, 214] width 8 height 5
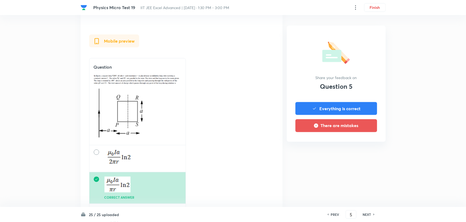
scroll to position [0, 0]
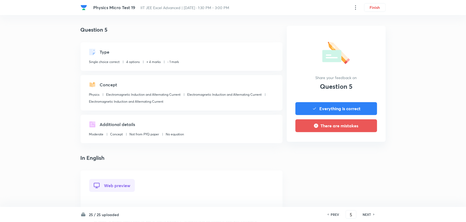
click at [365, 215] on h6 "NEXT" at bounding box center [367, 214] width 8 height 5
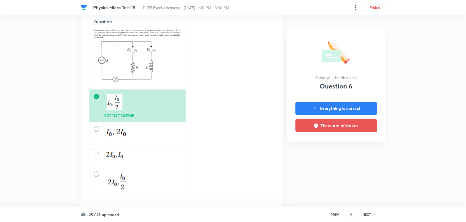
scroll to position [463, 0]
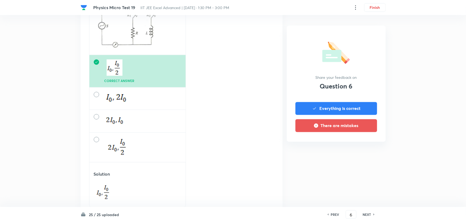
click at [367, 214] on h6 "NEXT" at bounding box center [367, 214] width 8 height 5
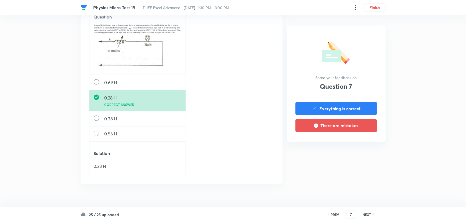
scroll to position [397, 0]
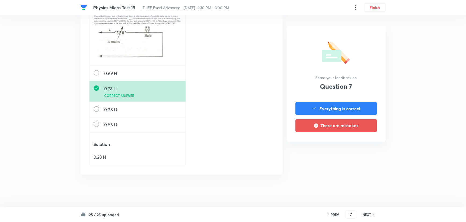
click at [368, 214] on h6 "NEXT" at bounding box center [367, 214] width 8 height 5
type input "8"
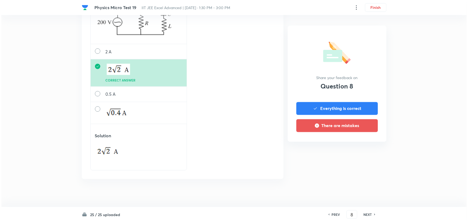
scroll to position [431, 0]
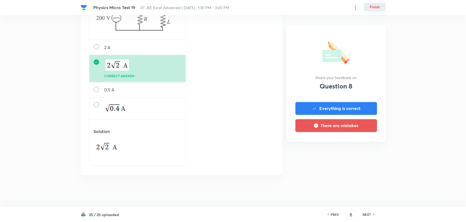
click at [380, 9] on button "Finish" at bounding box center [374, 7] width 21 height 9
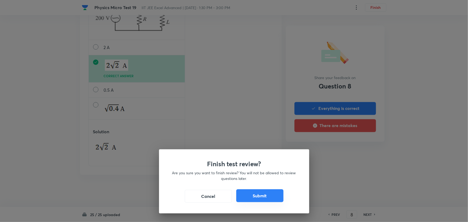
click at [257, 199] on button "Submit" at bounding box center [259, 195] width 47 height 13
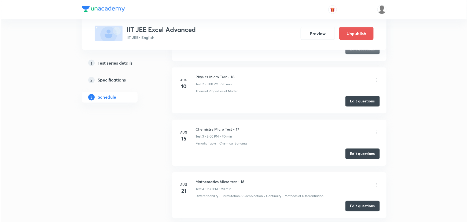
scroll to position [647, 0]
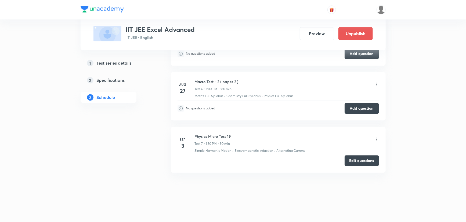
click at [373, 139] on icon at bounding box center [375, 139] width 5 height 5
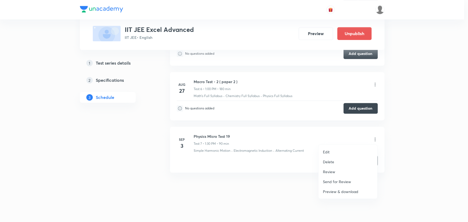
click at [344, 151] on li "Edit" at bounding box center [348, 152] width 59 height 10
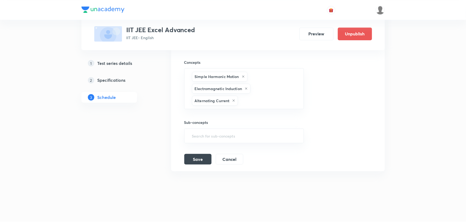
scroll to position [617, 0]
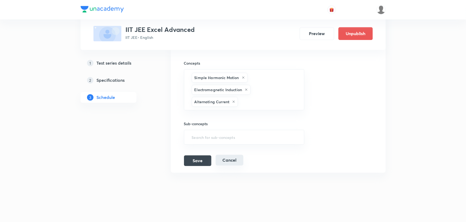
click at [234, 158] on button "Cancel" at bounding box center [229, 160] width 28 height 11
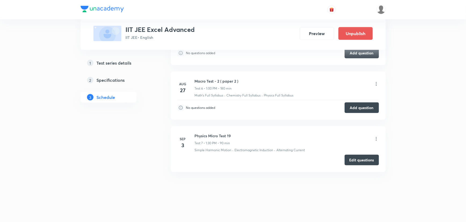
click at [375, 136] on icon at bounding box center [375, 138] width 5 height 5
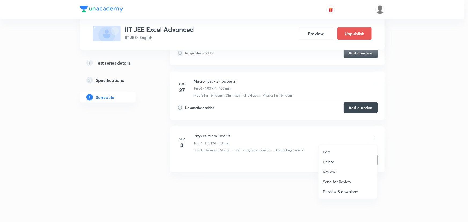
click at [337, 180] on p "Send for Review" at bounding box center [337, 182] width 28 height 6
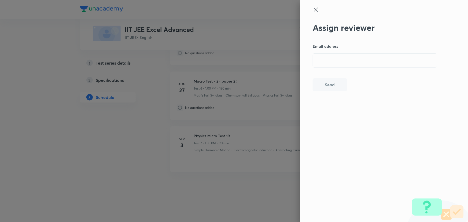
click at [313, 14] on div at bounding box center [375, 14] width 125 height 16
click at [316, 7] on icon at bounding box center [316, 9] width 6 height 6
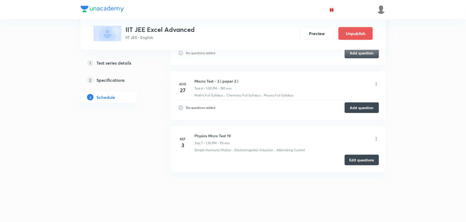
click at [374, 139] on icon at bounding box center [375, 138] width 5 height 5
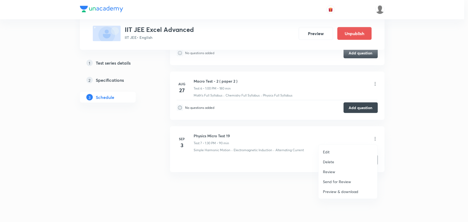
click at [334, 170] on p "Review" at bounding box center [329, 172] width 12 height 6
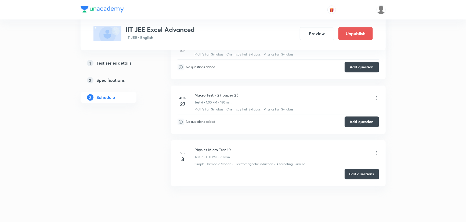
scroll to position [647, 0]
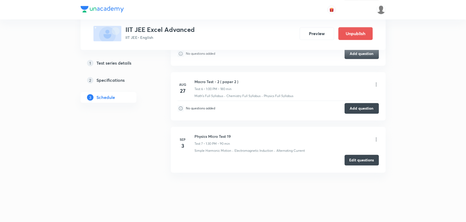
click at [376, 158] on button "Edit questions" at bounding box center [361, 160] width 34 height 11
drag, startPoint x: 311, startPoint y: 182, endPoint x: 314, endPoint y: 184, distance: 3.1
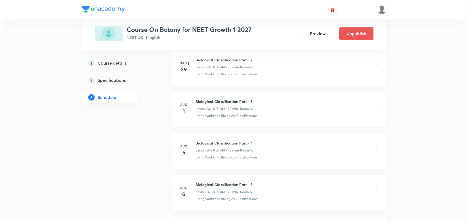
scroll to position [1910, 0]
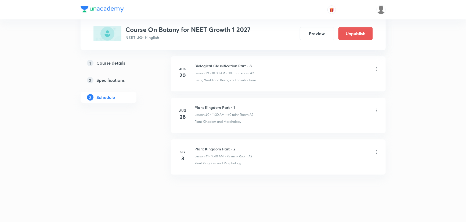
click at [376, 149] on icon at bounding box center [375, 151] width 5 height 5
click at [338, 159] on li "Edit" at bounding box center [348, 163] width 59 height 10
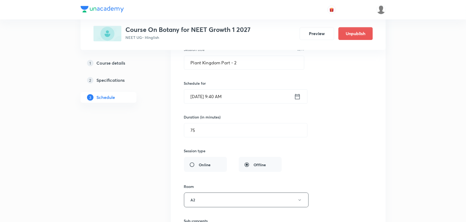
scroll to position [1748, 0]
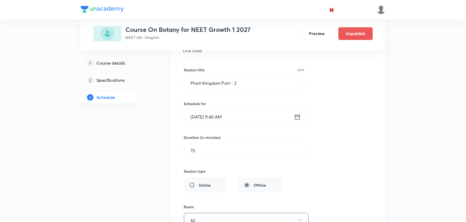
click at [205, 156] on div "Session title 22/99 Plant Kingdom Part - 2 ​ Schedule for [DATE] 9:40 AM ​ Dura…" at bounding box center [278, 173] width 188 height 234
click at [205, 151] on input "75" at bounding box center [245, 151] width 123 height 14
type input "7"
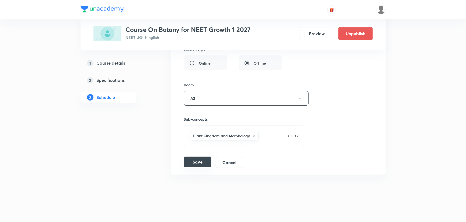
type input "60"
click at [201, 162] on button "Save" at bounding box center [197, 162] width 27 height 11
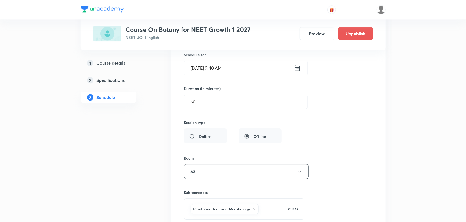
scroll to position [1664, 0]
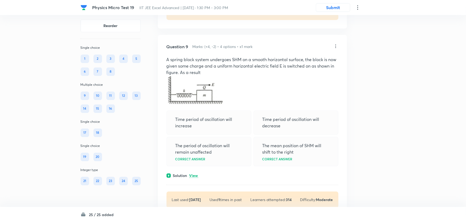
scroll to position [1634, 0]
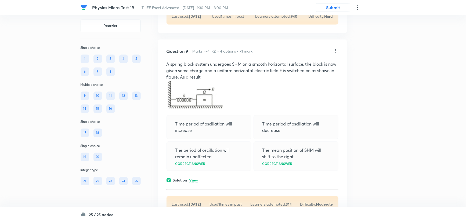
click at [331, 54] on div "Question 9 Marks: (+4, -2) • 4 options • x1 mark" at bounding box center [249, 51] width 166 height 6
click at [338, 53] on icon at bounding box center [335, 50] width 5 height 5
click at [321, 74] on li "Edit" at bounding box center [314, 76] width 45 height 10
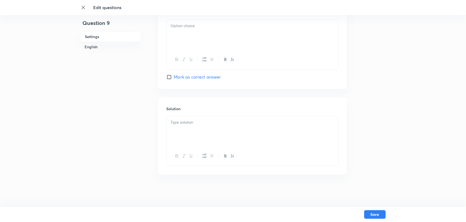
checkbox input "true"
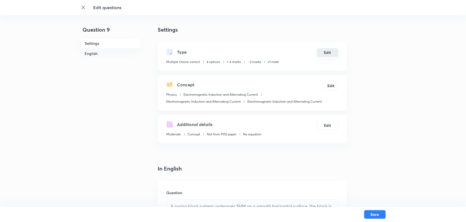
click at [319, 53] on button "Edit" at bounding box center [327, 52] width 21 height 9
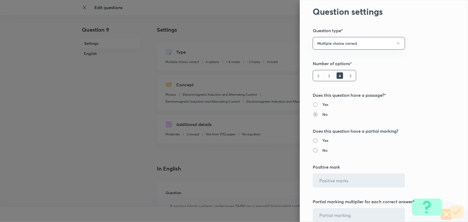
radio input "true"
type input "4"
type input "2"
type input "Physics"
type input "Electromagnetic Induction and Alternating Current"
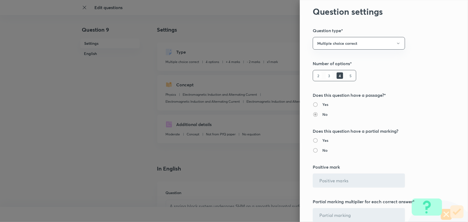
type input "Electromagnetic Induction and Alternating Current"
type input "1"
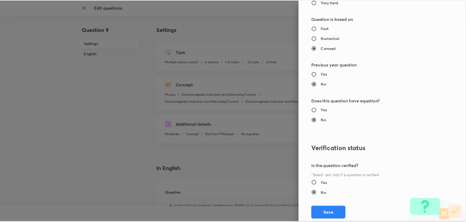
scroll to position [599, 0]
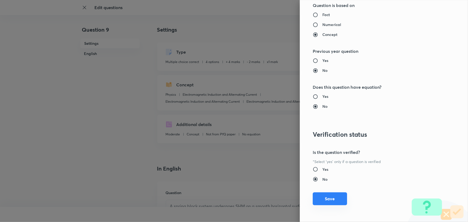
click at [329, 198] on button "Save" at bounding box center [330, 198] width 34 height 13
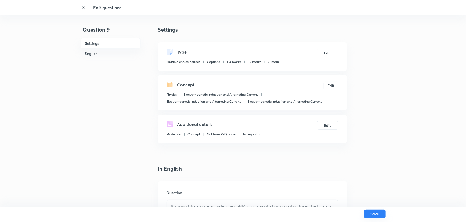
click at [382, 215] on button "Save" at bounding box center [374, 214] width 21 height 9
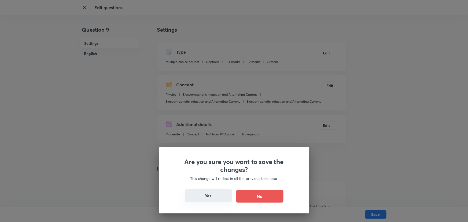
click at [203, 196] on button "Yes" at bounding box center [208, 195] width 47 height 13
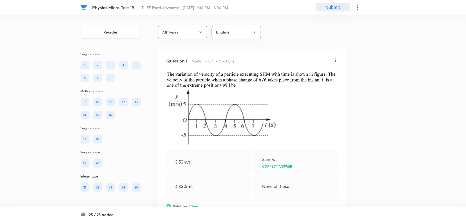
click at [342, 5] on button "Submit" at bounding box center [333, 7] width 34 height 9
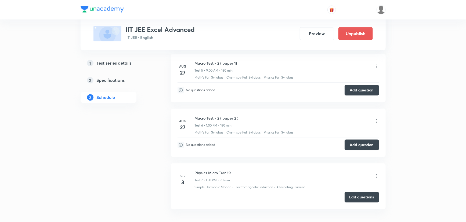
scroll to position [647, 0]
